Goal: Navigation & Orientation: Find specific page/section

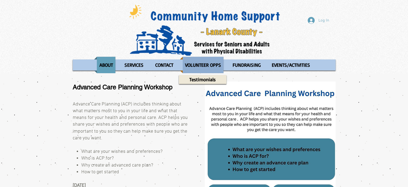
click at [200, 65] on p "VOLUNTEER OPPS" at bounding box center [203, 65] width 41 height 16
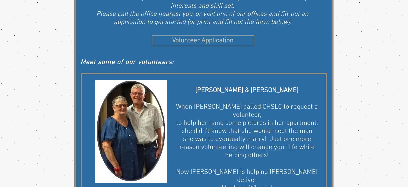
scroll to position [188, 0]
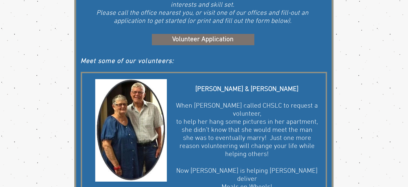
click at [210, 39] on span "Volunteer Application" at bounding box center [202, 39] width 61 height 9
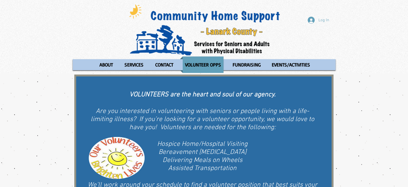
scroll to position [0, 0]
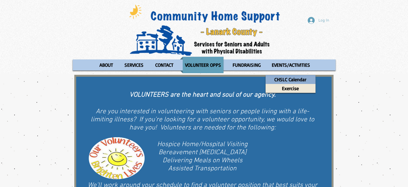
click at [284, 81] on p "CHSLC Calendar" at bounding box center [290, 79] width 37 height 9
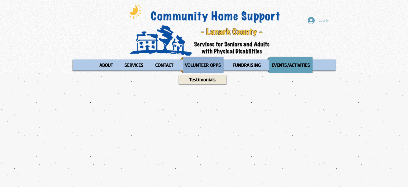
click at [206, 66] on p "VOLUNTEER OPPS" at bounding box center [203, 65] width 41 height 16
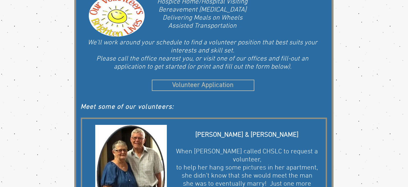
scroll to position [47, 0]
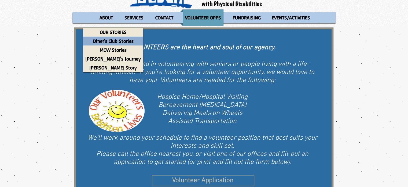
click at [98, 42] on p "Diner's Club Stories" at bounding box center [113, 40] width 45 height 9
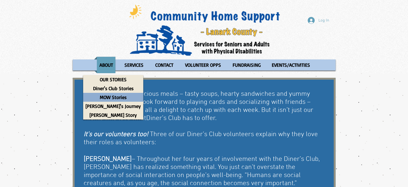
click at [104, 96] on p "MOW Stories" at bounding box center [113, 97] width 32 height 9
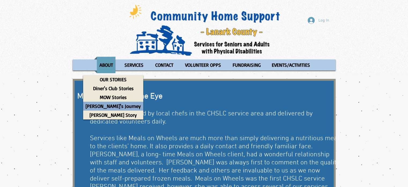
click at [102, 105] on p "[PERSON_NAME]'s Journey" at bounding box center [113, 105] width 60 height 9
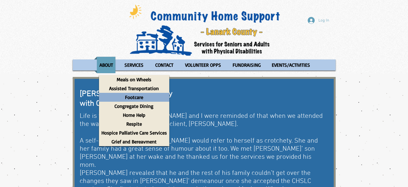
click at [130, 97] on p "Footcare" at bounding box center [134, 97] width 23 height 9
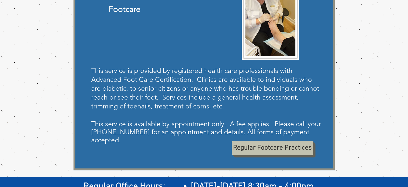
scroll to position [107, 0]
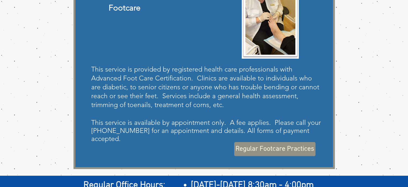
click at [266, 148] on span "Regular Footcare Practices" at bounding box center [275, 148] width 79 height 9
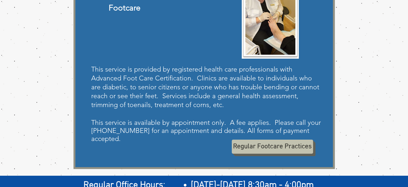
scroll to position [0, 0]
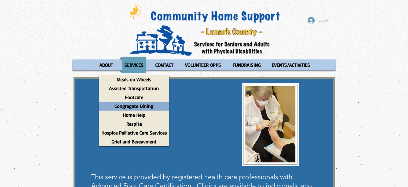
click at [129, 107] on p "Congregate Dining" at bounding box center [134, 105] width 44 height 9
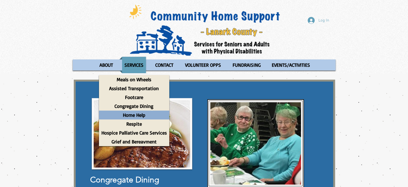
click at [132, 114] on p "Home Help" at bounding box center [134, 114] width 27 height 9
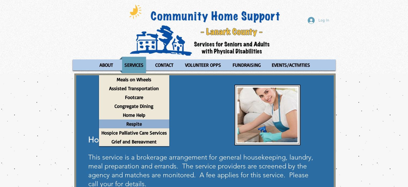
click at [131, 123] on p "Respite" at bounding box center [134, 123] width 20 height 9
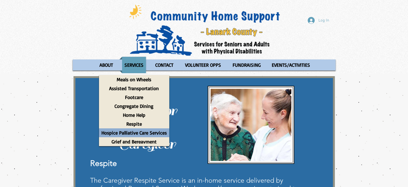
click at [132, 132] on p "Hospice Palliative Care Services" at bounding box center [134, 132] width 70 height 9
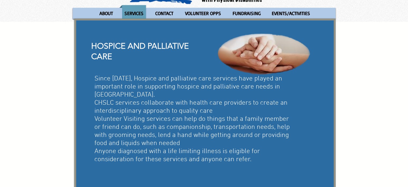
scroll to position [54, 0]
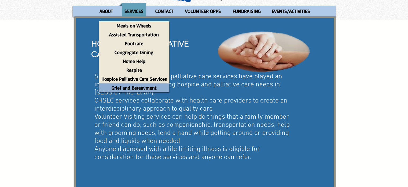
click at [141, 89] on p "Grief and Bereavment" at bounding box center [134, 87] width 50 height 9
